Goal: Transaction & Acquisition: Book appointment/travel/reservation

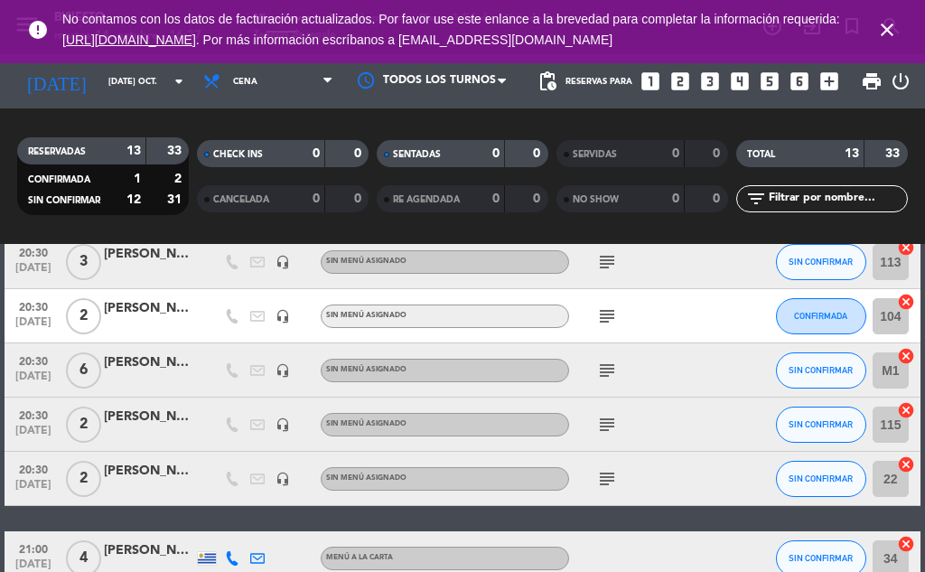
scroll to position [429, 0]
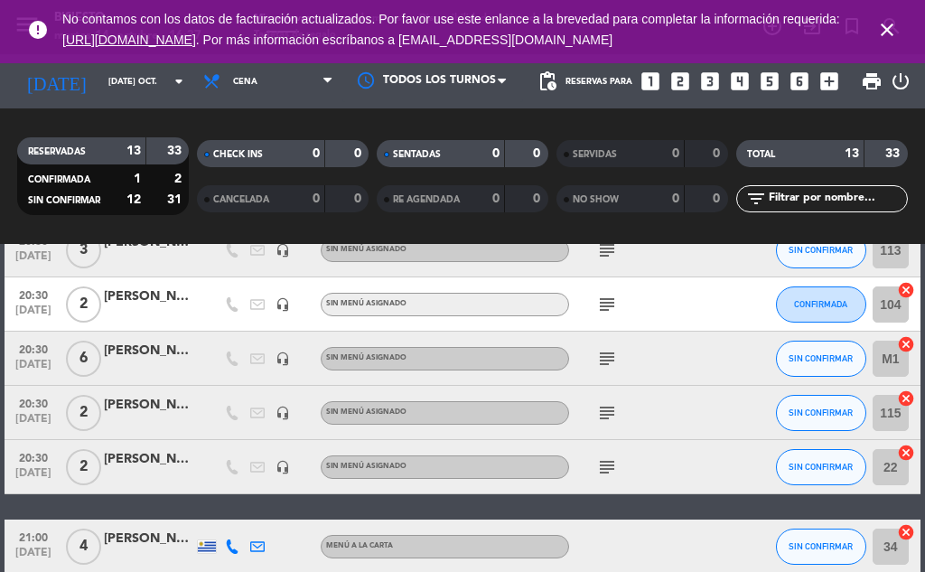
click at [640, 82] on icon "looks_one" at bounding box center [649, 81] width 23 height 23
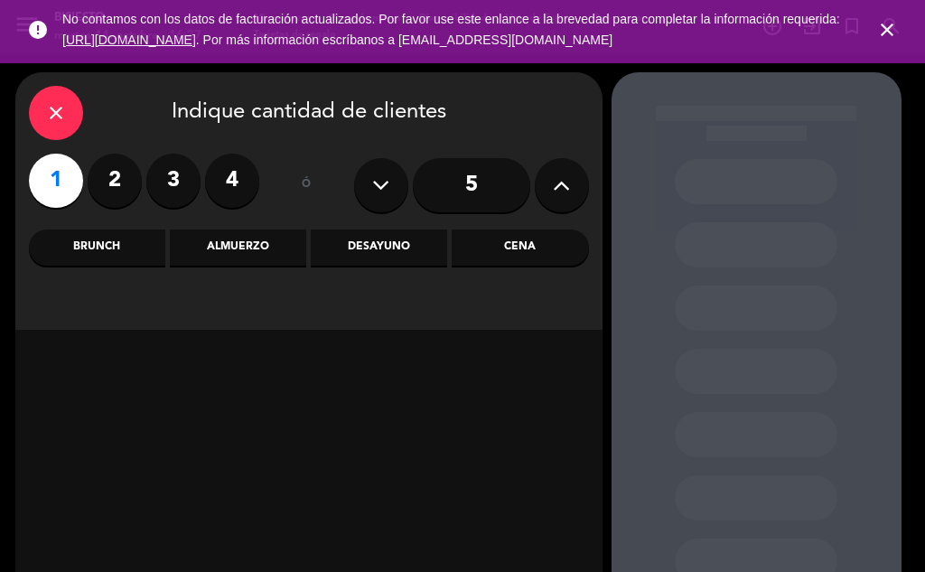
click at [555, 193] on icon at bounding box center [561, 185] width 17 height 27
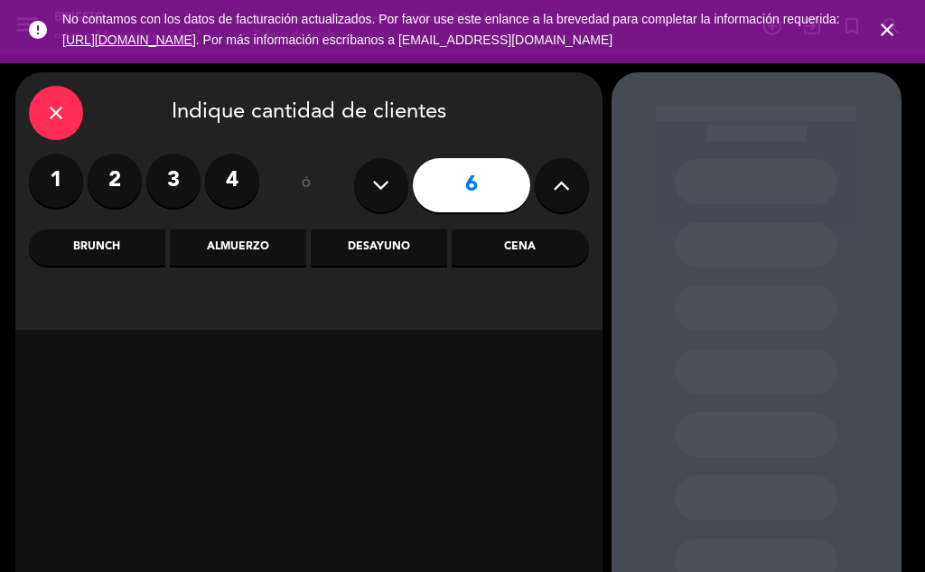
click at [552, 191] on button at bounding box center [562, 185] width 54 height 54
click at [553, 190] on icon at bounding box center [561, 185] width 17 height 27
type input "8"
click at [522, 261] on div "Cena" at bounding box center [520, 247] width 136 height 36
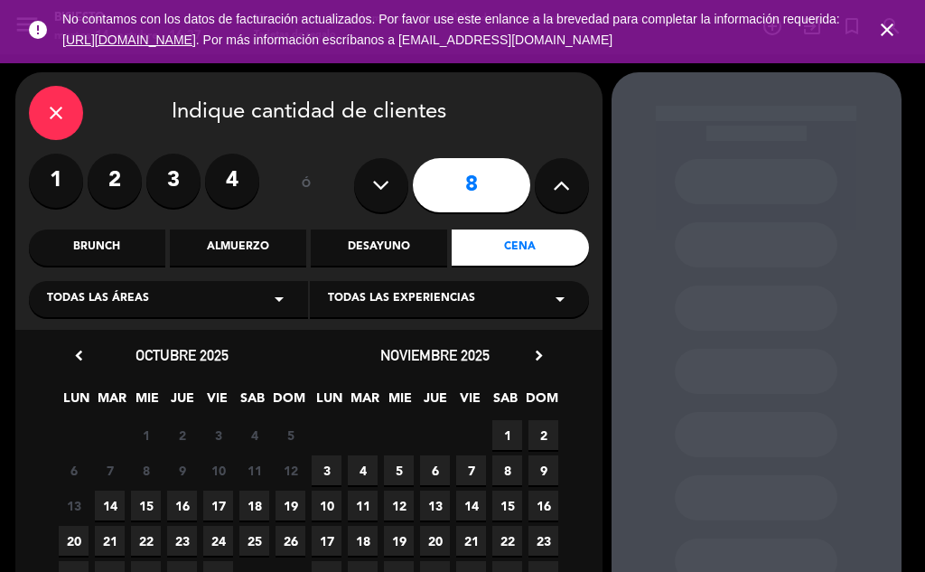
click at [111, 505] on span "14" at bounding box center [110, 505] width 30 height 30
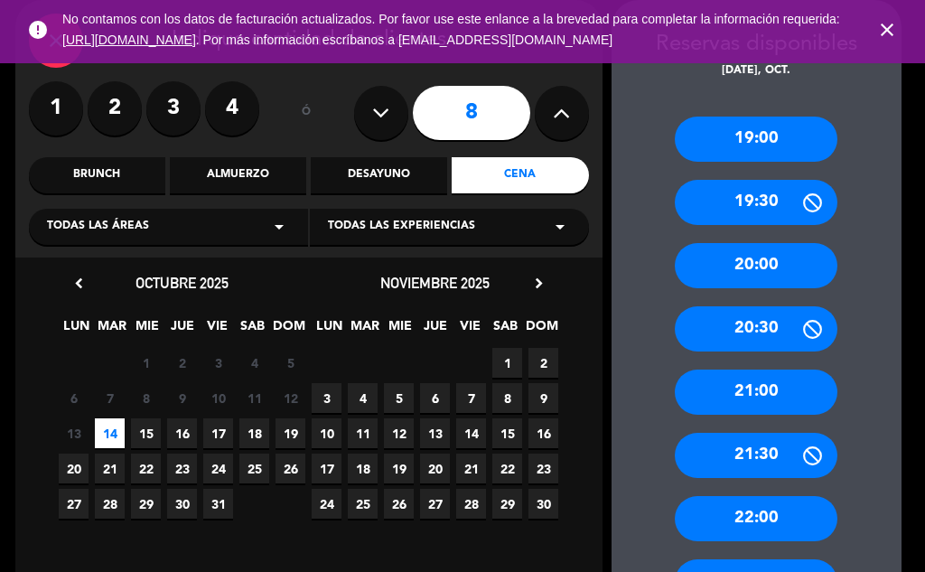
click at [756, 453] on div "21:30" at bounding box center [756, 455] width 163 height 45
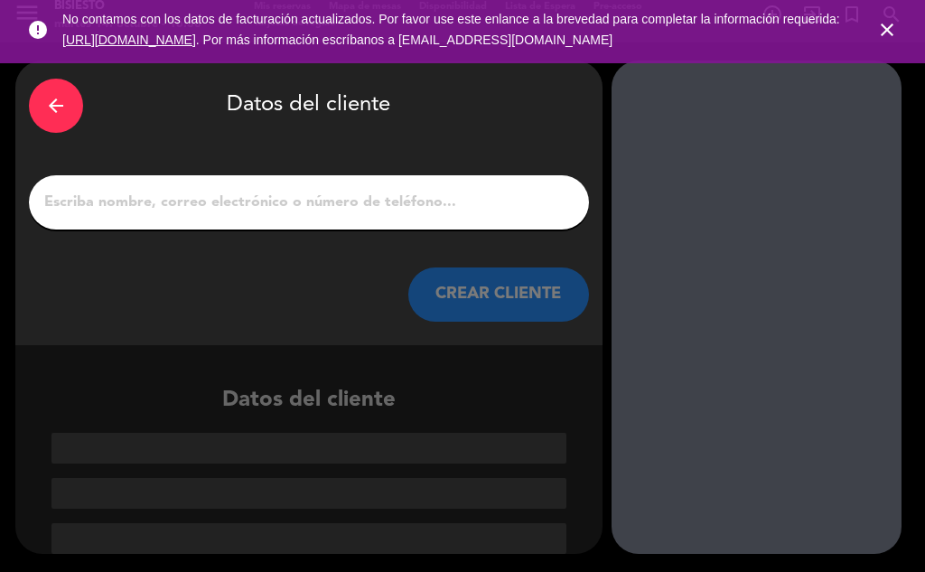
click at [342, 198] on input "1" at bounding box center [308, 202] width 533 height 25
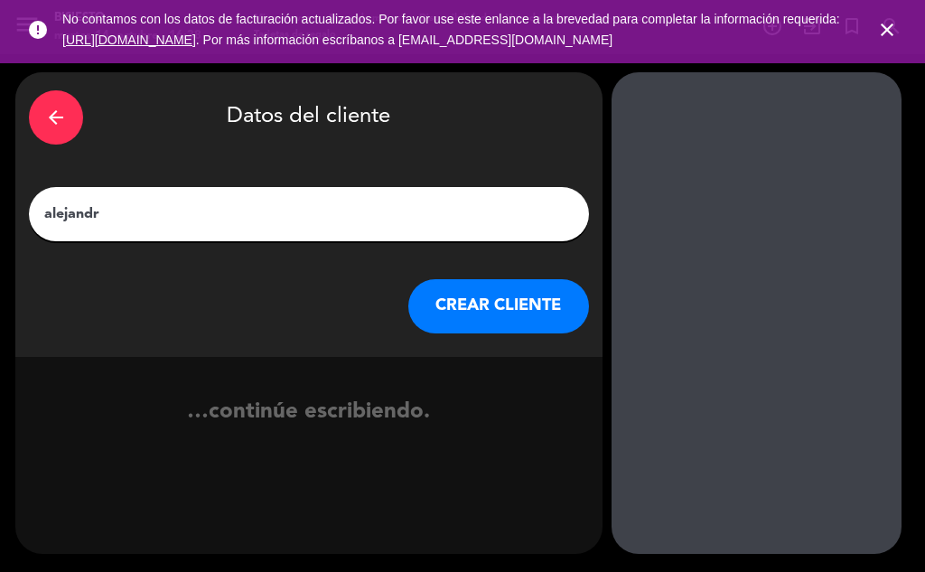
type input "[PERSON_NAME]"
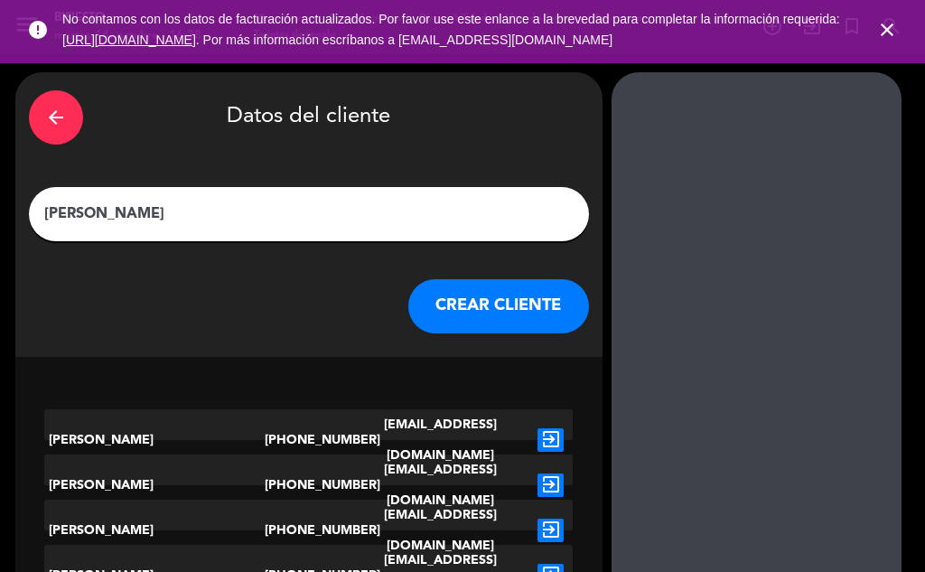
click at [521, 316] on button "CREAR CLIENTE" at bounding box center [498, 306] width 181 height 54
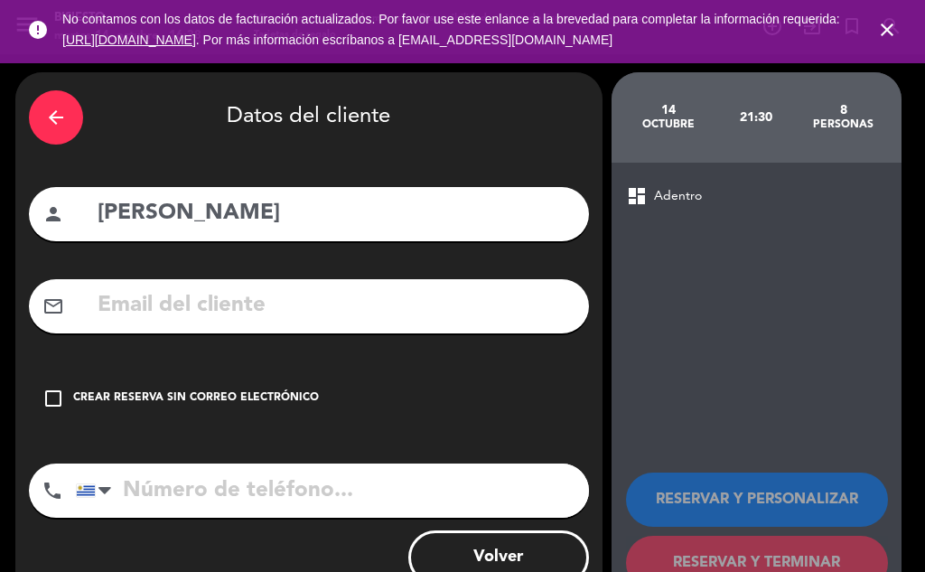
scroll to position [58, 0]
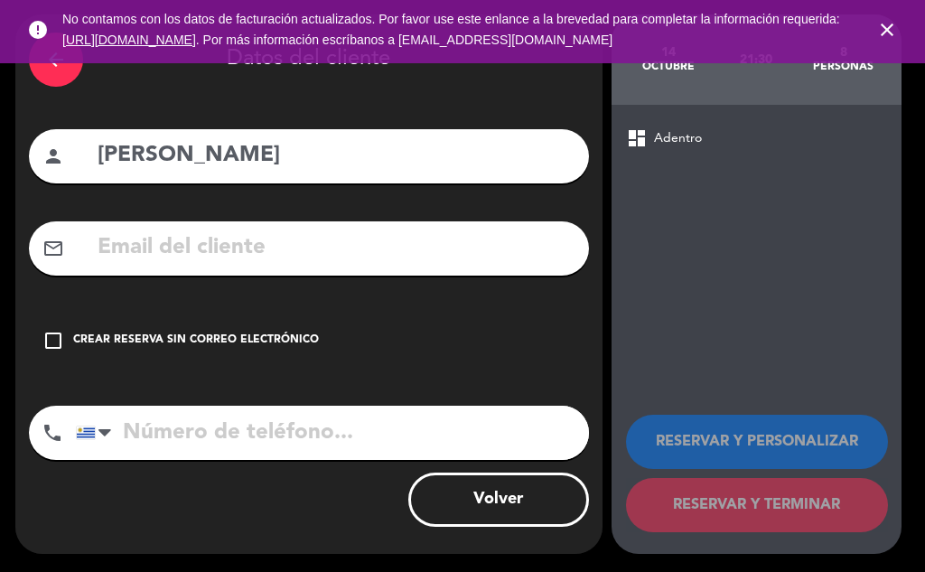
click at [73, 354] on div "check_box_outline_blank Crear reserva sin correo electrónico" at bounding box center [309, 340] width 560 height 54
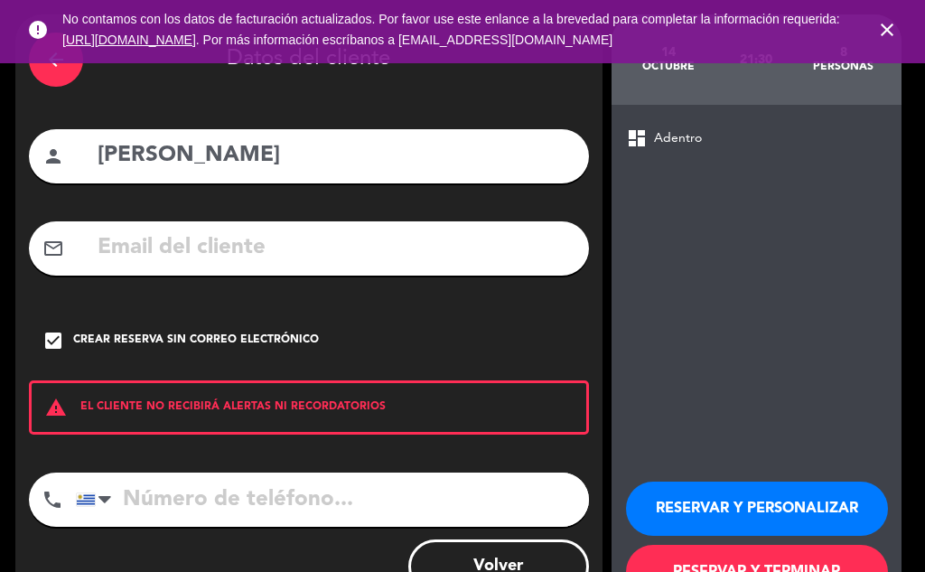
click at [44, 339] on icon "check_box" at bounding box center [53, 341] width 22 height 22
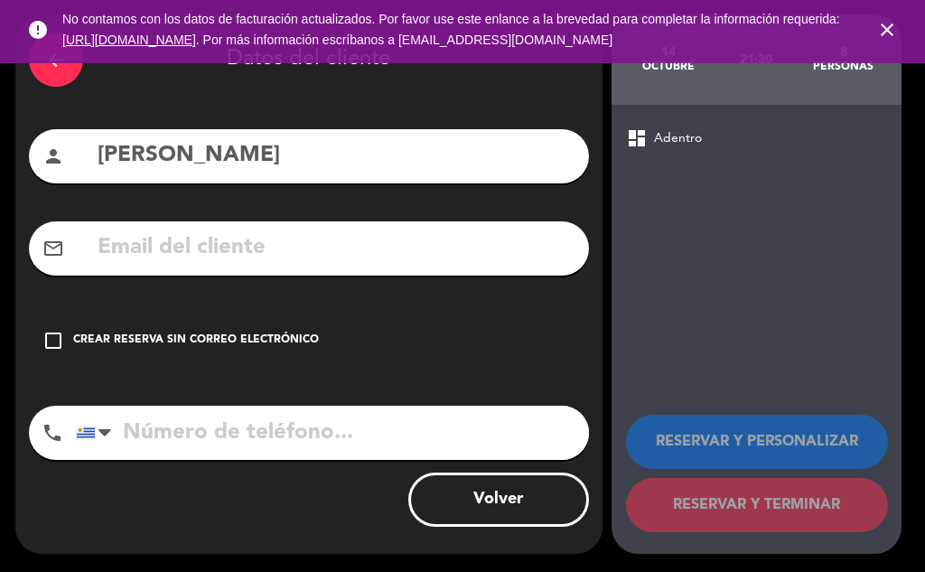
click at [54, 331] on icon "check_box_outline_blank" at bounding box center [53, 341] width 22 height 22
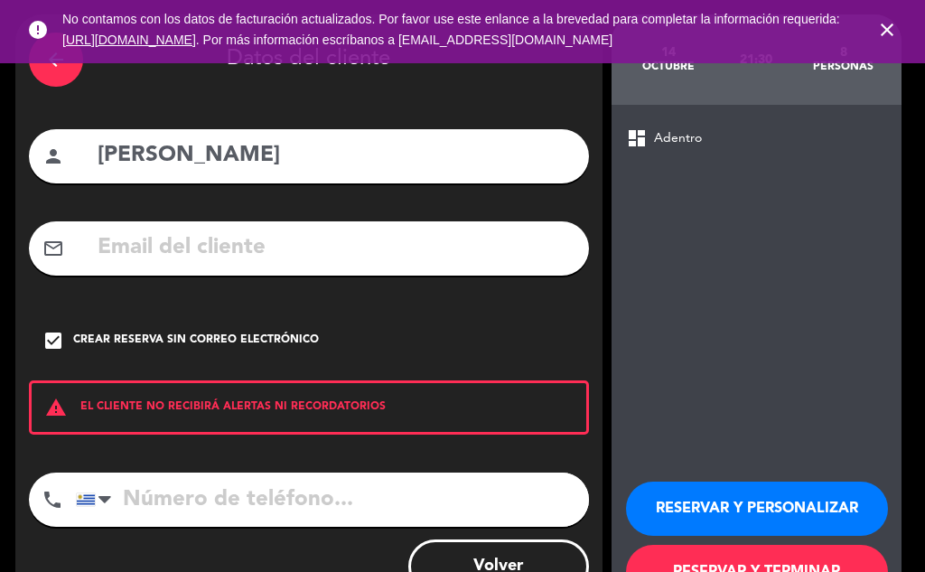
click at [499, 545] on button "Volver" at bounding box center [498, 566] width 181 height 54
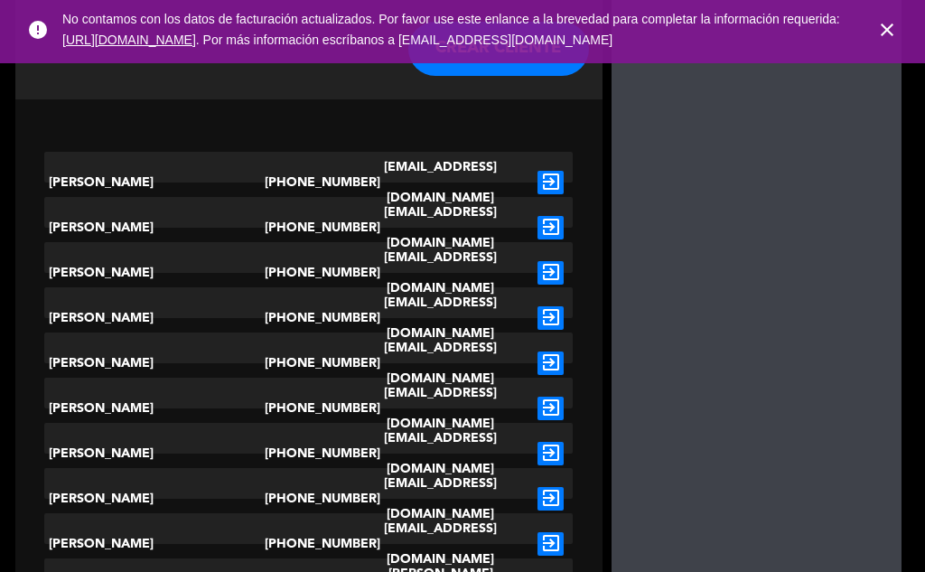
scroll to position [0, 0]
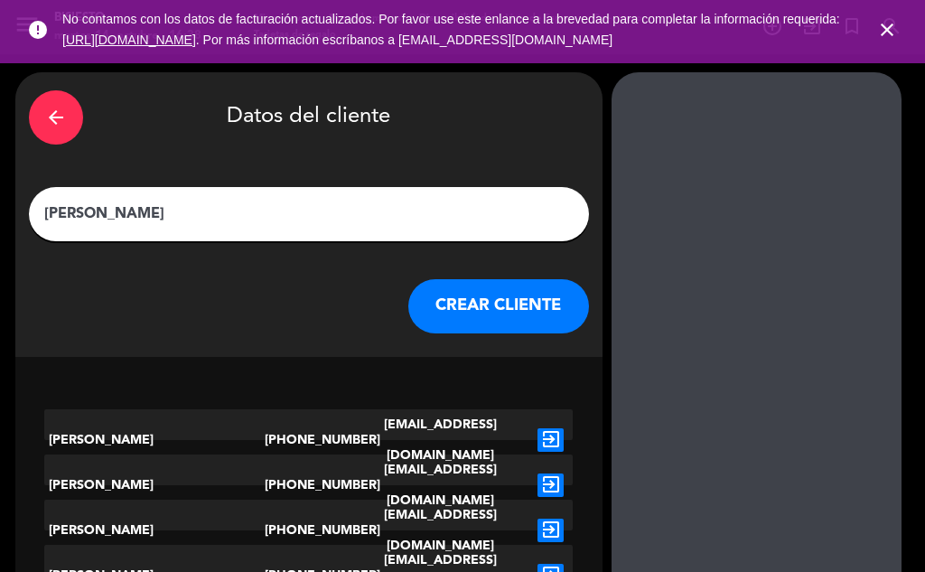
click at [511, 306] on button "CREAR CLIENTE" at bounding box center [498, 306] width 181 height 54
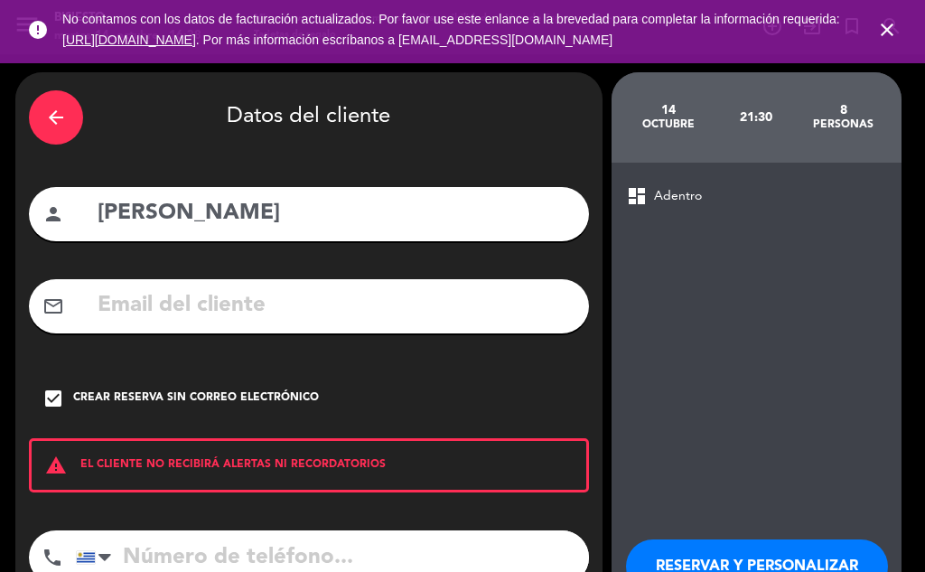
scroll to position [125, 0]
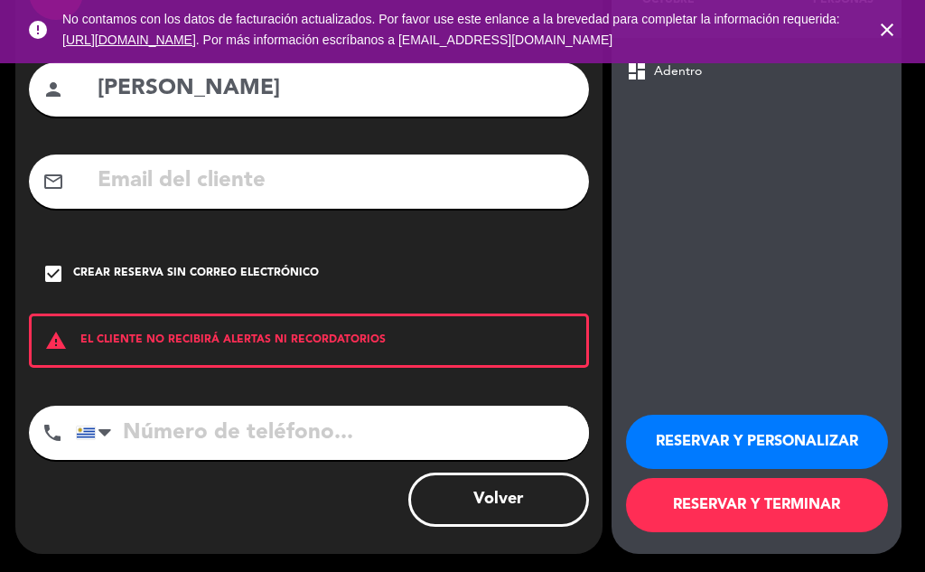
click at [757, 448] on button "RESERVAR Y PERSONALIZAR" at bounding box center [757, 441] width 262 height 54
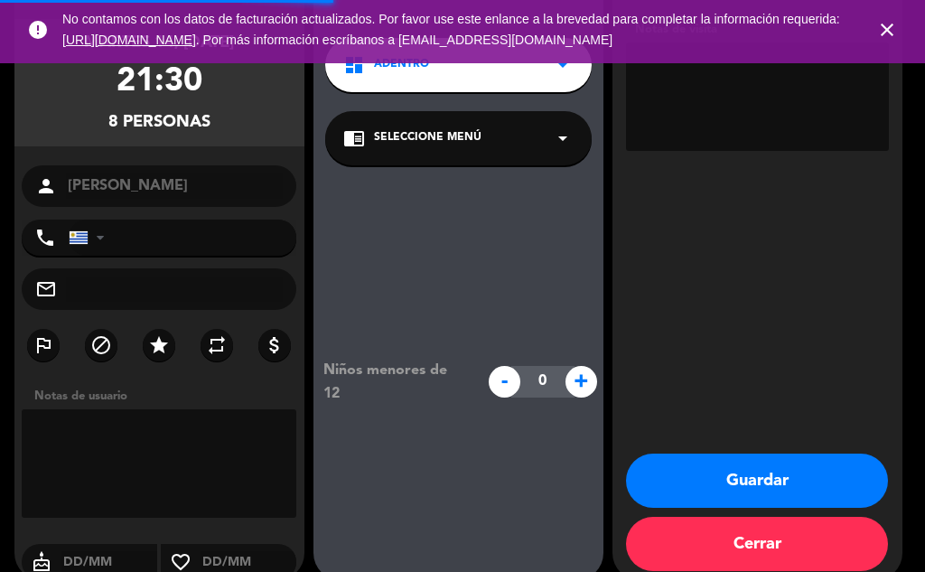
scroll to position [72, 0]
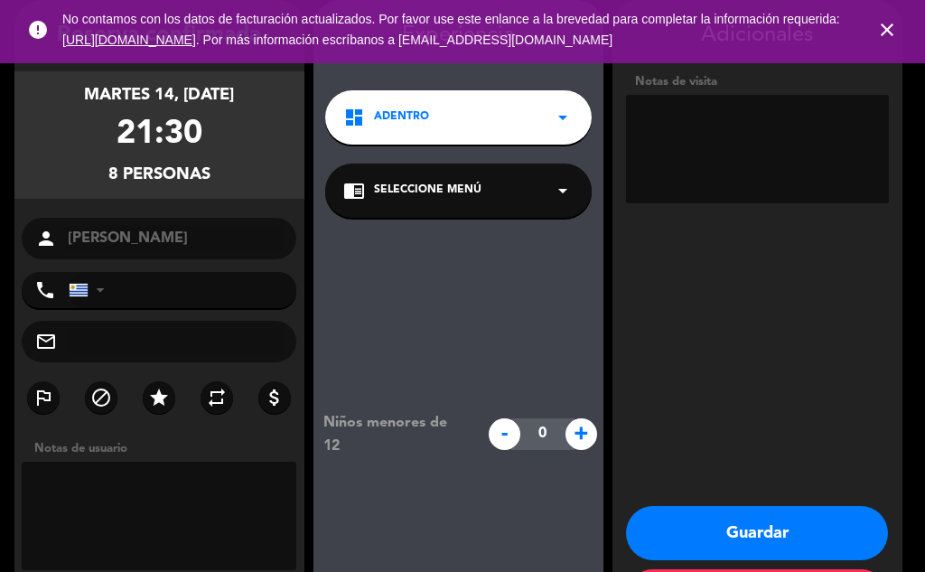
click at [753, 529] on button "Guardar" at bounding box center [757, 533] width 262 height 54
